Goal: Check status: Check status

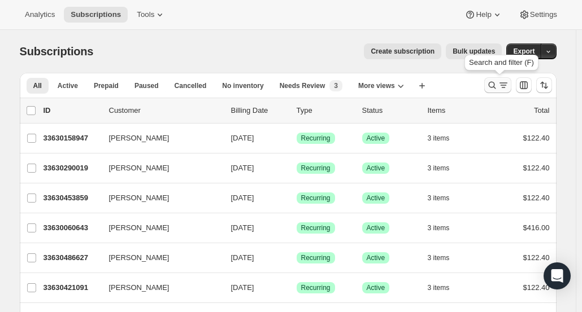
click at [496, 86] on icon "Search and filter results" at bounding box center [491, 85] width 11 height 11
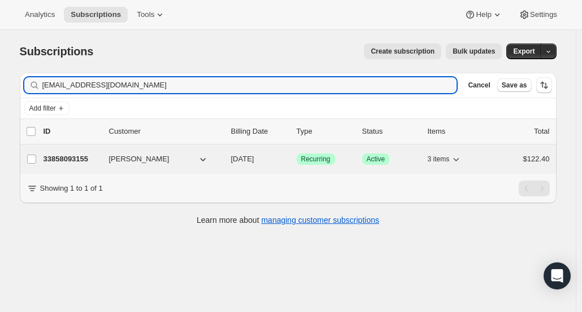
type input "[EMAIL_ADDRESS][DOMAIN_NAME]"
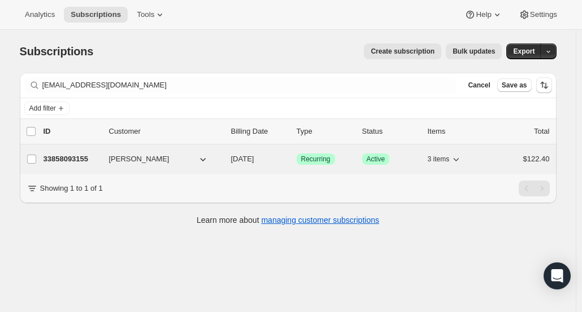
click at [80, 159] on p "33858093155" at bounding box center [72, 159] width 57 height 11
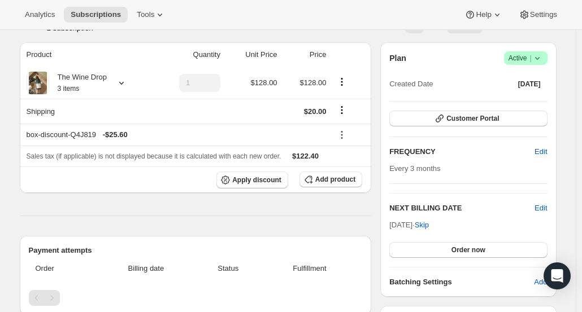
scroll to position [113, 0]
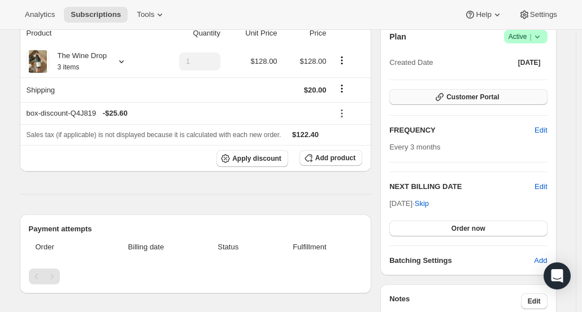
click at [463, 95] on span "Customer Portal" at bounding box center [472, 97] width 53 height 9
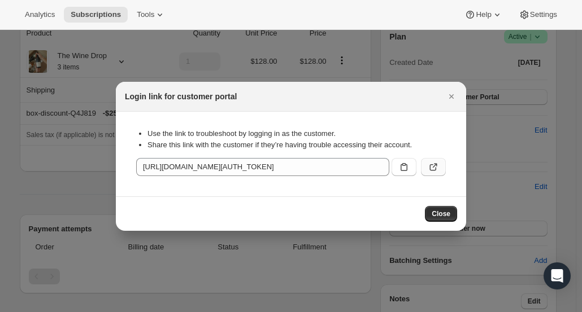
click at [431, 171] on icon ":rc8:" at bounding box center [433, 167] width 7 height 7
click at [453, 97] on icon "Close" at bounding box center [451, 96] width 11 height 11
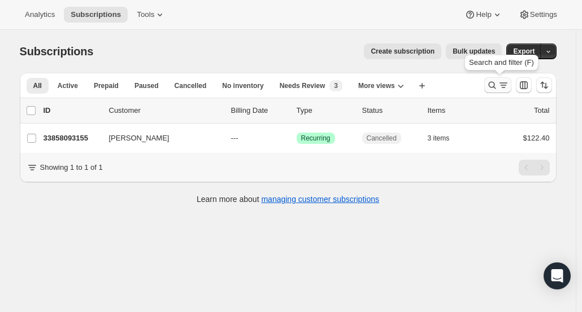
click at [490, 83] on icon "Search and filter results" at bounding box center [491, 85] width 11 height 11
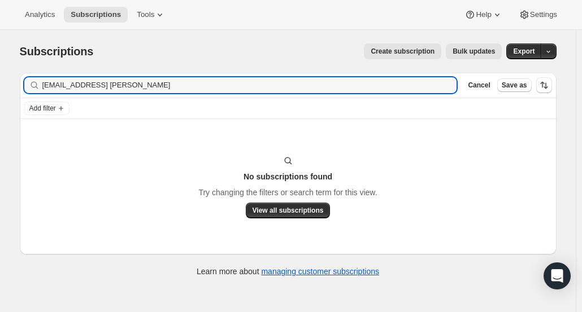
drag, startPoint x: 227, startPoint y: 85, endPoint x: -15, endPoint y: 81, distance: 241.9
click at [0, 81] on html "Analytics Subscriptions Tools Help Settings Skip to content Subscriptions. This…" at bounding box center [291, 156] width 582 height 312
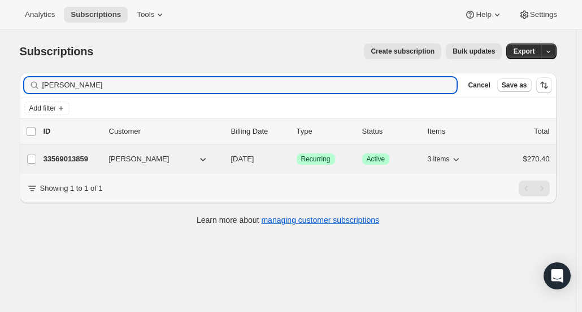
type input "Allison Bader"
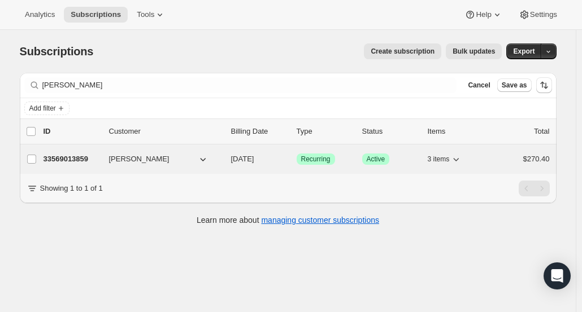
click at [50, 159] on p "33569013859" at bounding box center [72, 159] width 57 height 11
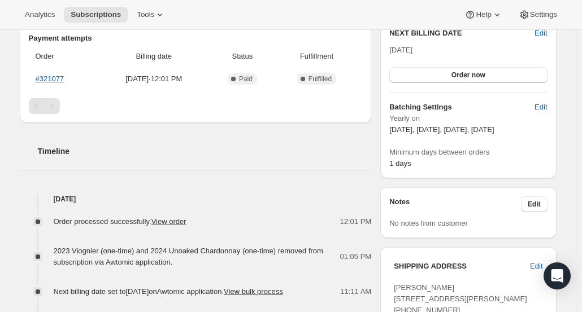
scroll to position [283, 0]
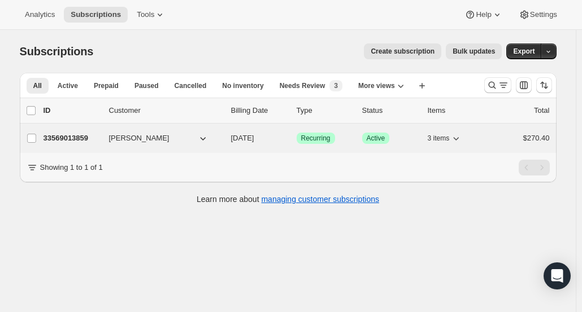
click at [68, 137] on p "33569013859" at bounding box center [72, 138] width 57 height 11
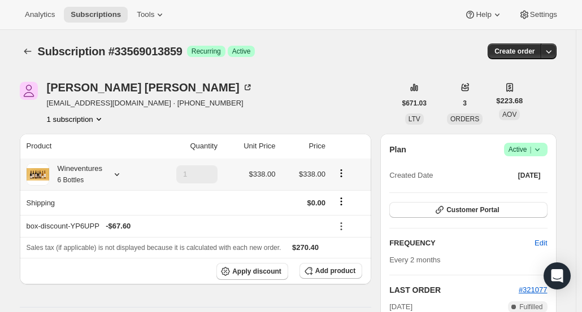
click at [101, 175] on div "Wineventures 6 Bottles" at bounding box center [75, 174] width 53 height 23
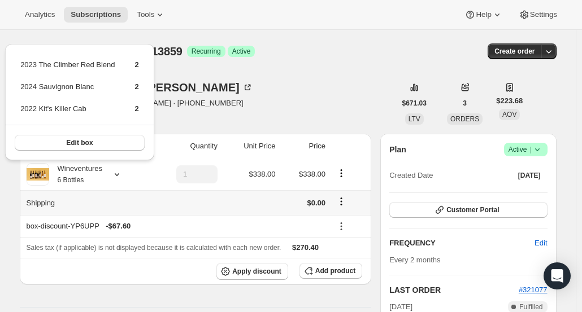
click at [96, 201] on th "Shipping" at bounding box center [84, 202] width 129 height 25
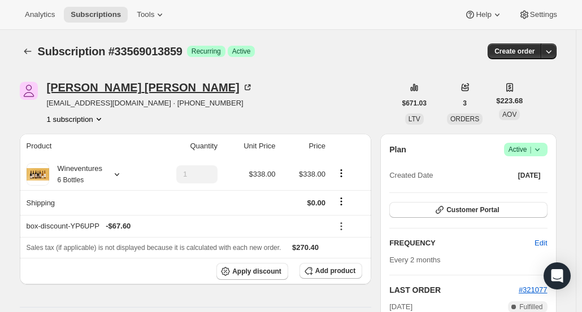
click at [72, 84] on div "Allison Bader" at bounding box center [150, 87] width 206 height 11
